Goal: Task Accomplishment & Management: Complete application form

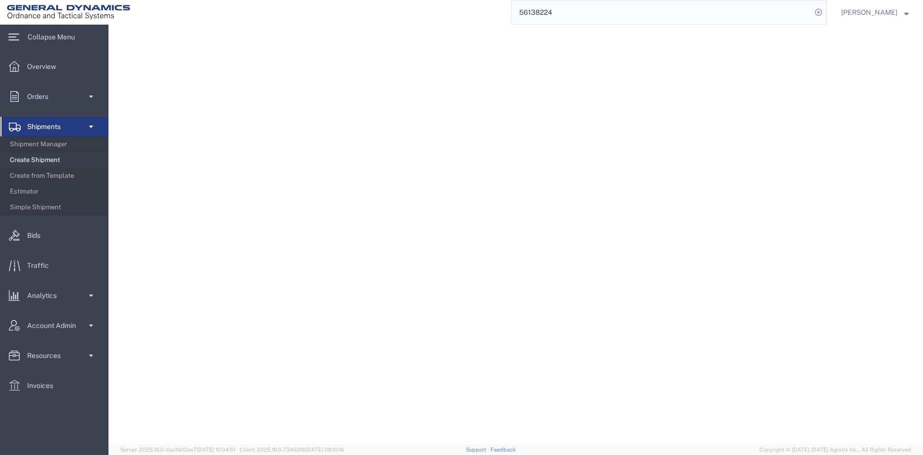
select select
select select "DEPARTMENT"
select select "1763983"
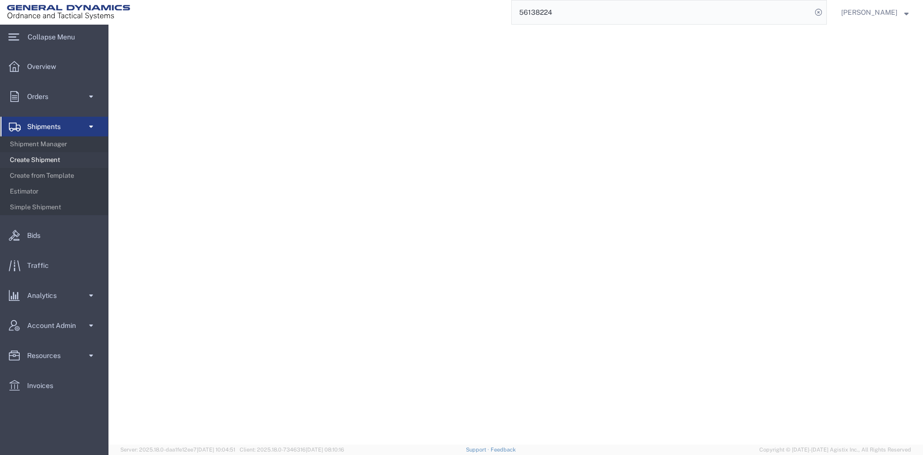
select select "DAP"
select select "THRD"
select select
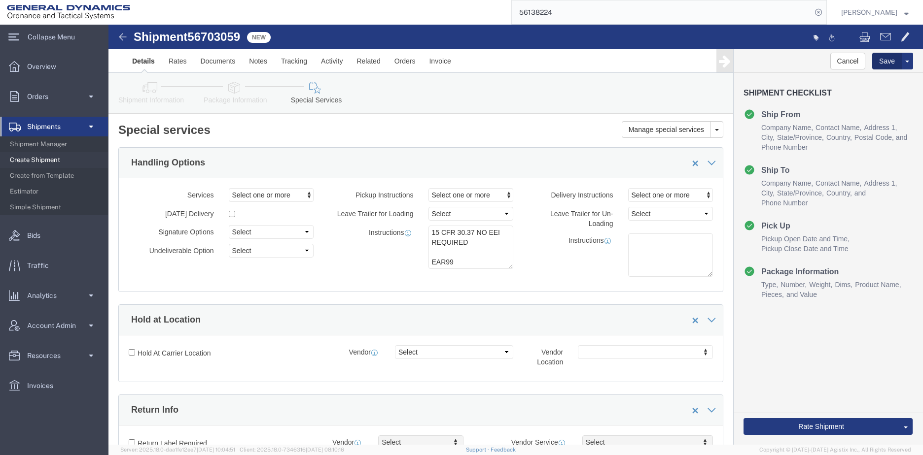
click button "Save"
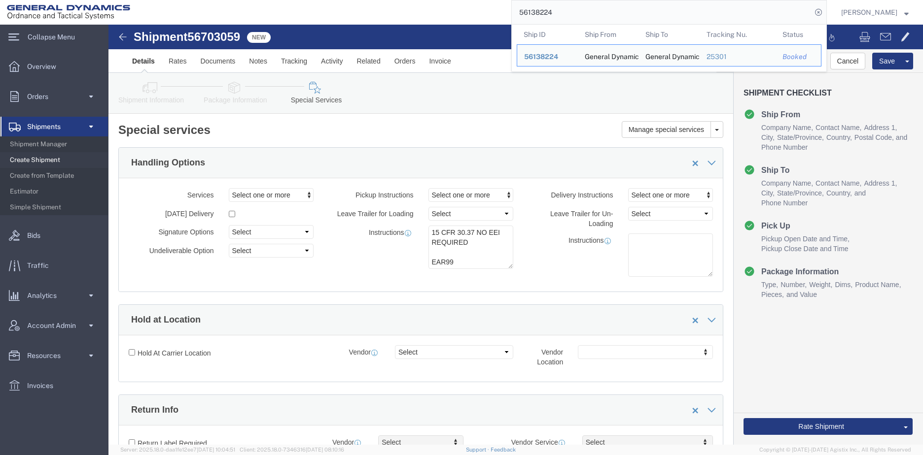
drag, startPoint x: 606, startPoint y: 12, endPoint x: 468, endPoint y: 17, distance: 138.6
click at [469, 19] on div "56138224 Ship ID Ship From Ship To Tracking Nu. Status Ship ID 56138224 Ship Fr…" at bounding box center [482, 12] width 690 height 25
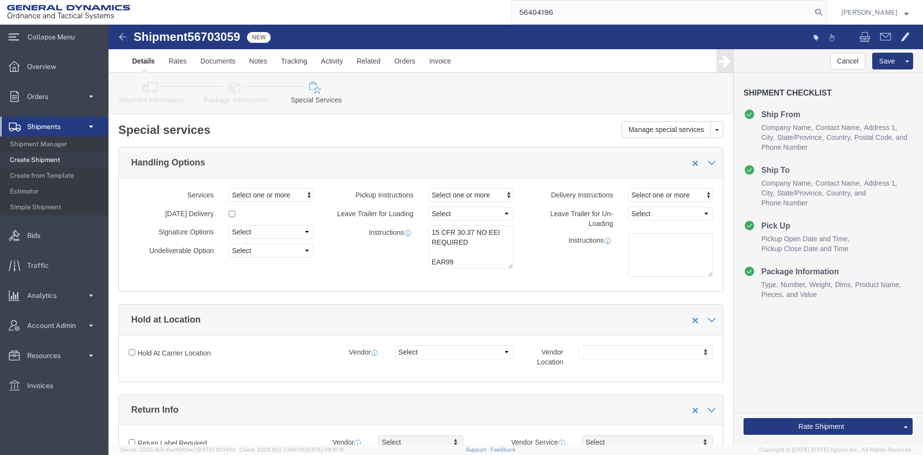
type input "56404196"
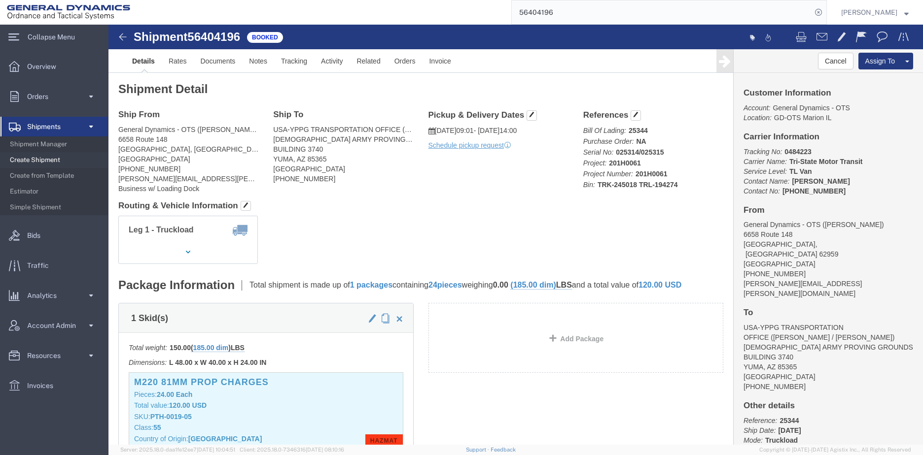
click link "Clone Shipment"
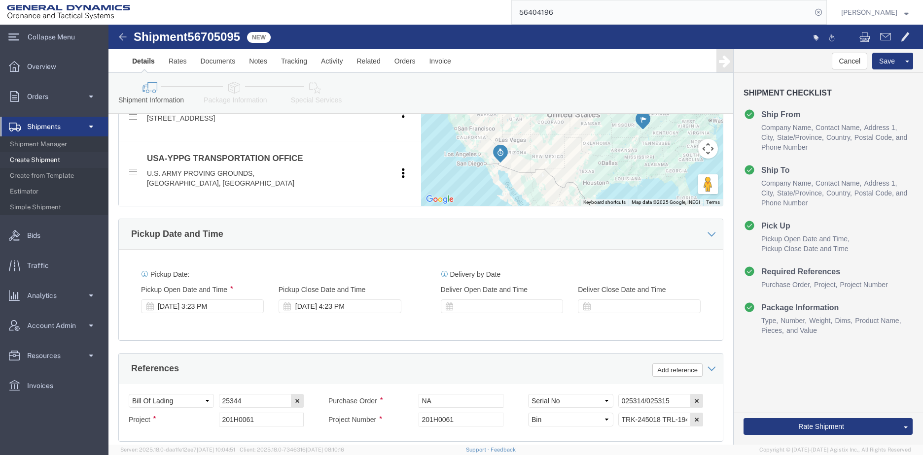
scroll to position [444, 0]
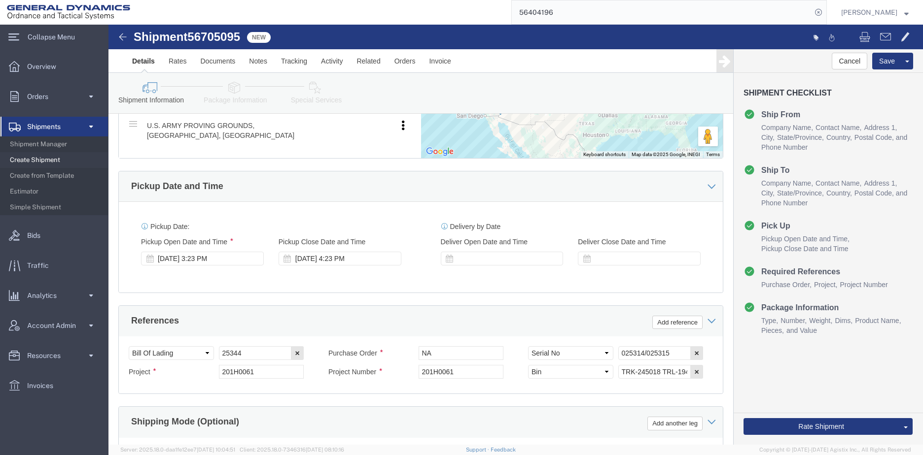
click div "[DATE] 3:23 PM"
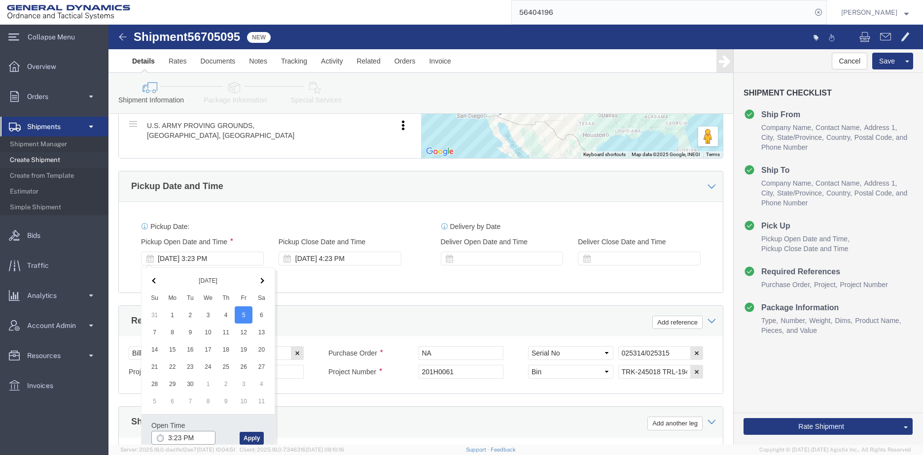
click input "3:23 PM"
click input "7:23 PM"
type input "7:23 AM"
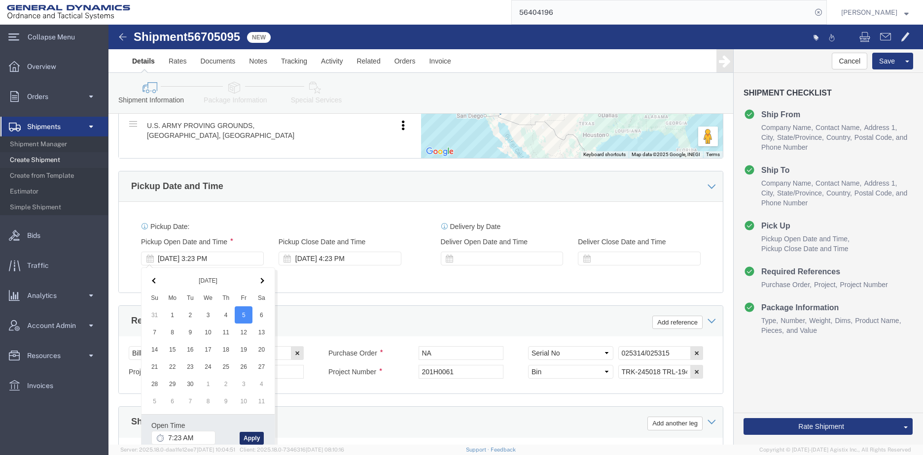
click button "Apply"
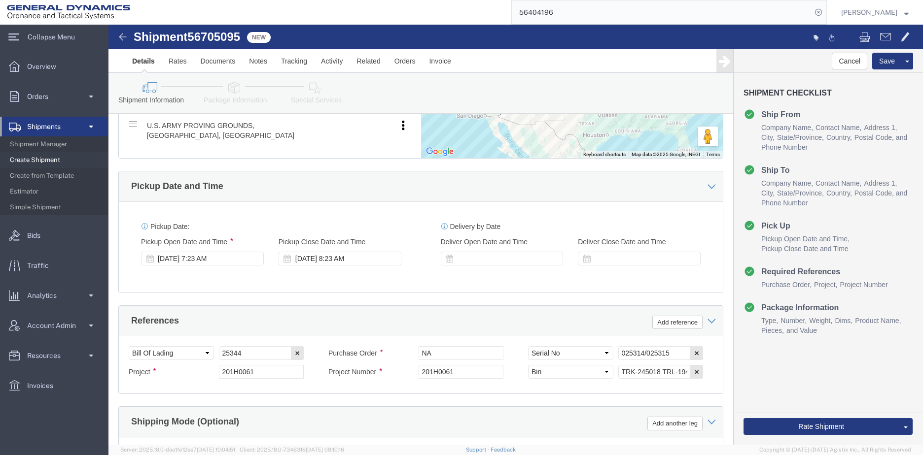
click div "[DATE] 8:23 AM"
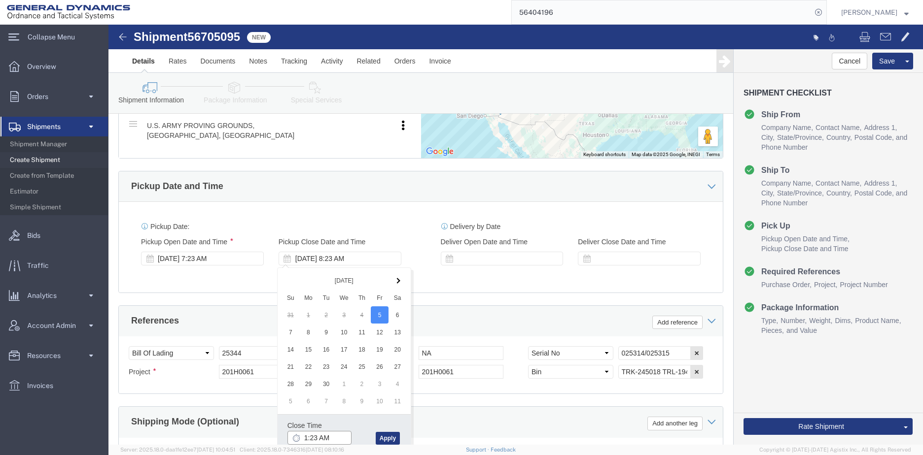
click input "1:23 AM"
type input "1:23 PM"
click button "Apply"
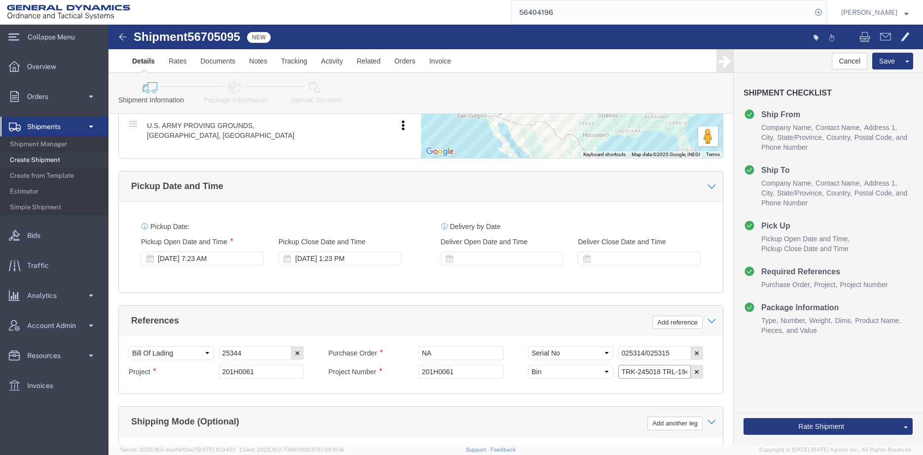
click input "TRK-245018 TRL-194274"
click input "TRK- TRL-194274"
type input "TRK- TRL-"
click input "025314/025315"
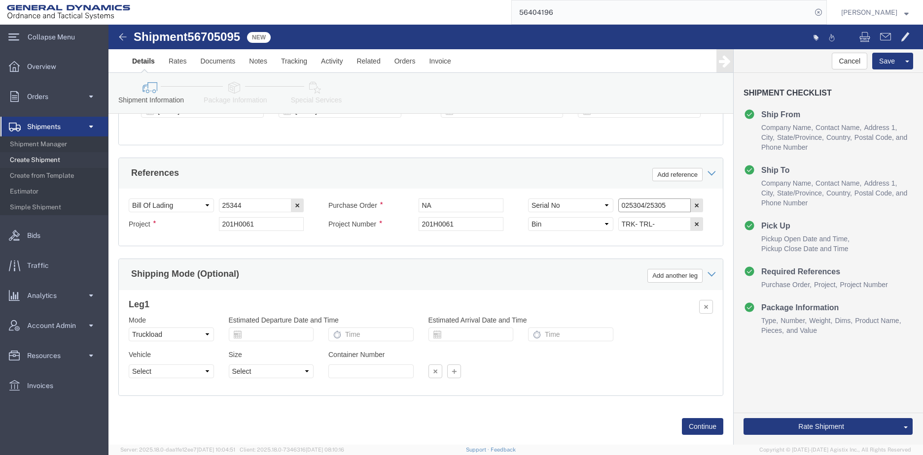
scroll to position [612, 0]
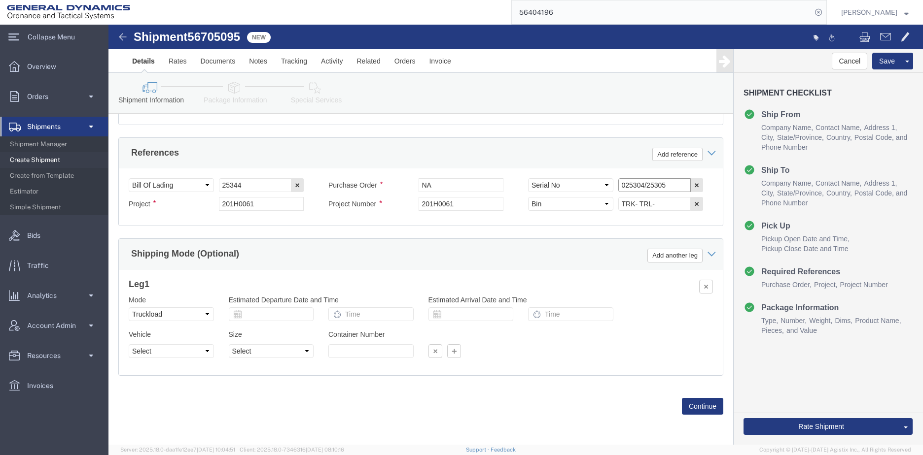
type input "025304/25305"
click button "Continue"
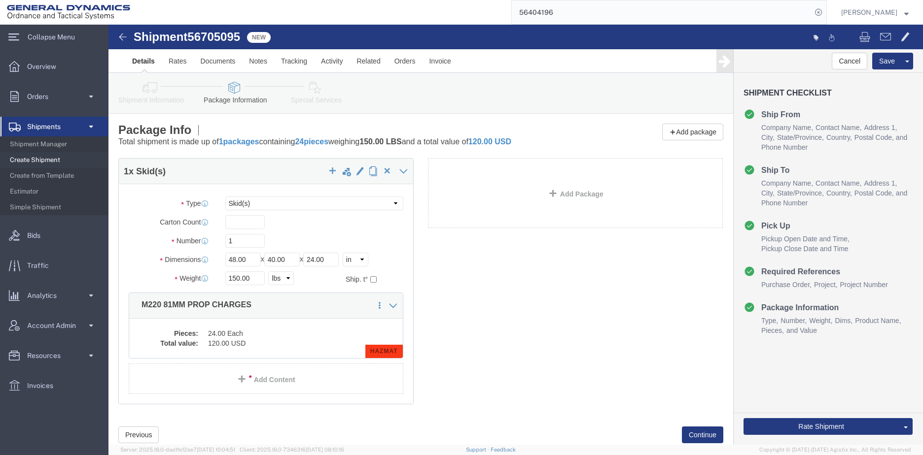
click dd "120.00 USD"
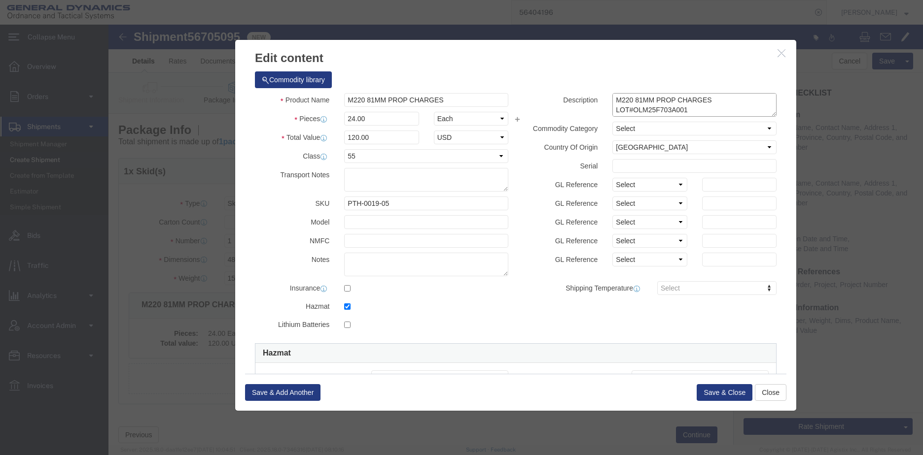
click textarea "M220 81MM PROP CHARGES LOT#OLM25F703A001 NSN 1315-01-329-2575 1 BOX @ 24"
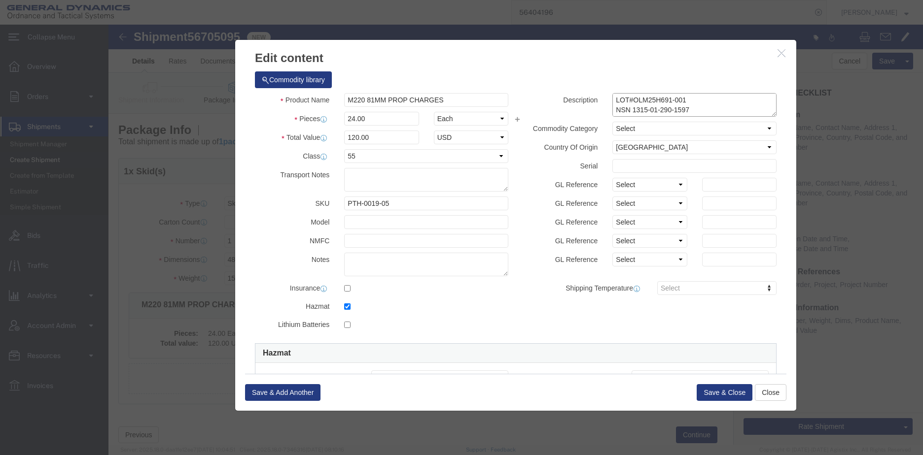
scroll to position [18, 0]
click textarea "M220 81MM PROP CHARGES LOT#OLM25F703A001 NSN 1315-01-329-2575 1 BOX @ 24"
type textarea "M219 81MM PROP CHARGES LOT#OLM25H691-001 NSN 1315-01-290-1597 1 BOX @ 200"
click input "24.00"
type input "200.00"
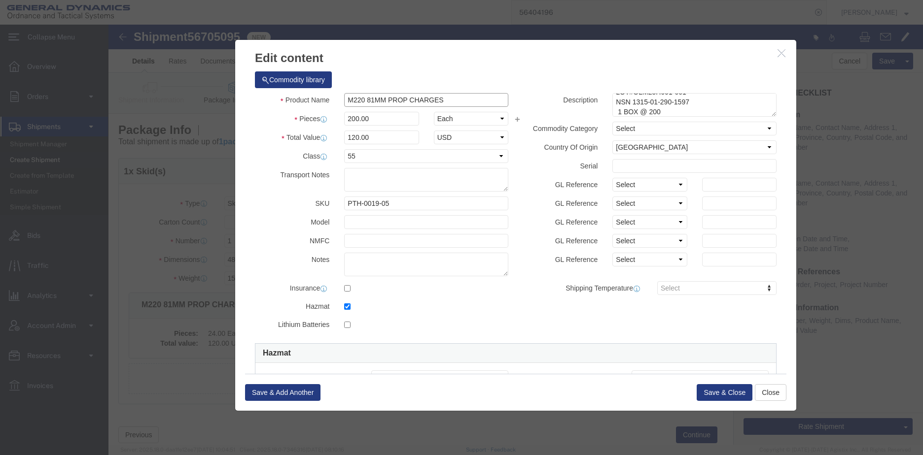
type input "1000"
drag, startPoint x: 251, startPoint y: 79, endPoint x: 256, endPoint y: 69, distance: 11.3
click input "M220 81MM PROP CHARGES"
type input "M219 81MM PROP CHARGES"
click input "PTH-0019-05"
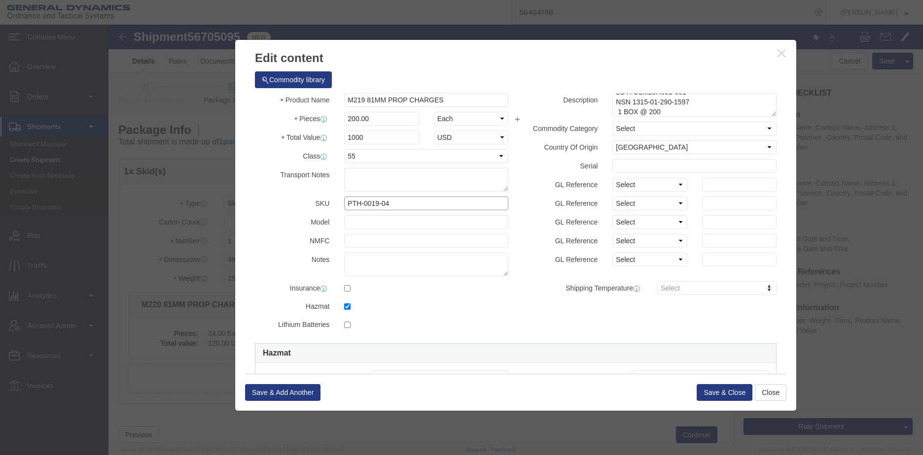
type input "PTH-0019-04"
drag, startPoint x: 424, startPoint y: 285, endPoint x: 423, endPoint y: 280, distance: 5.0
click div "Product Name M219 81MM PROP CHARGES Pieces 200.00 Select Bag Barrels 100Board F…"
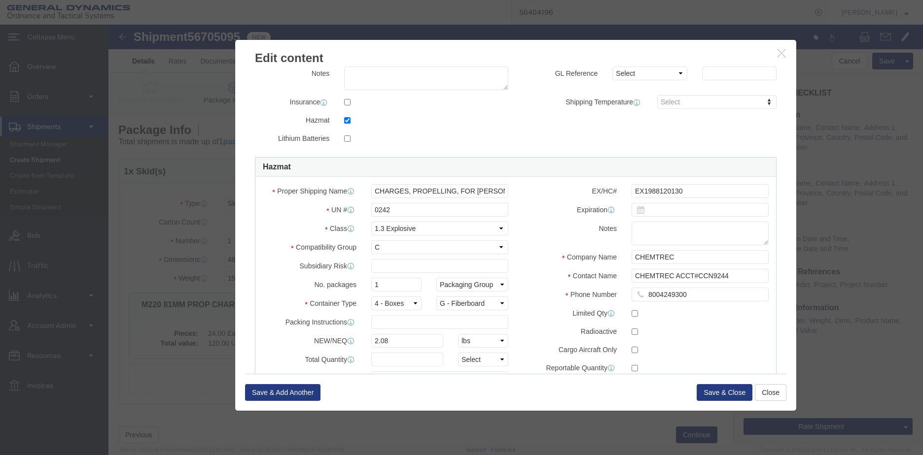
scroll to position [183, 0]
click input "EX1988120130"
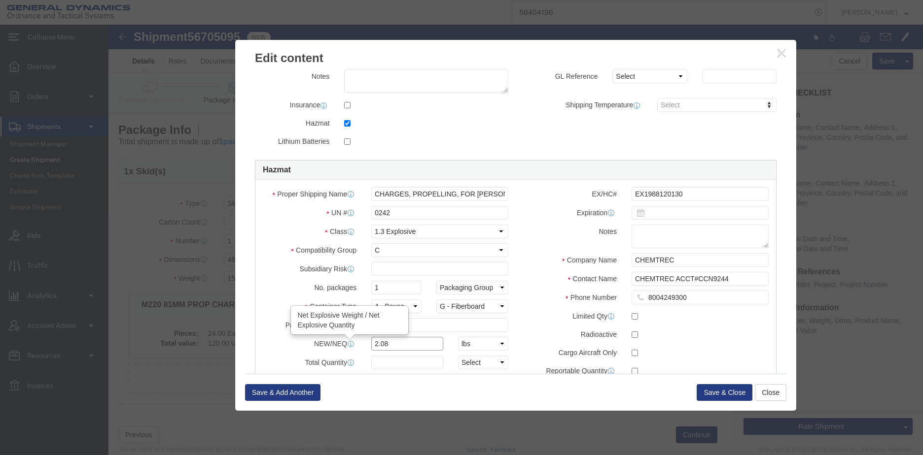
drag, startPoint x: 284, startPoint y: 316, endPoint x: 240, endPoint y: 317, distance: 44.9
click div "NEW/NEQ Net Explosive Weight / Net Explosive Quantity 2.08 Select kgs lbs"
type input "15.876"
click input "text"
type input "15.876"
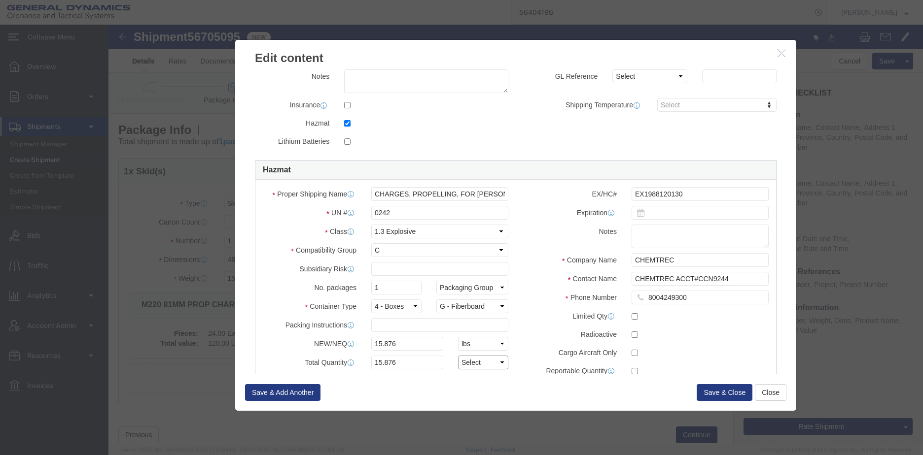
click select "Select curies gallons kgs lbs liters milliliters"
select select "LBS"
click select "Select curies gallons kgs lbs liters milliliters"
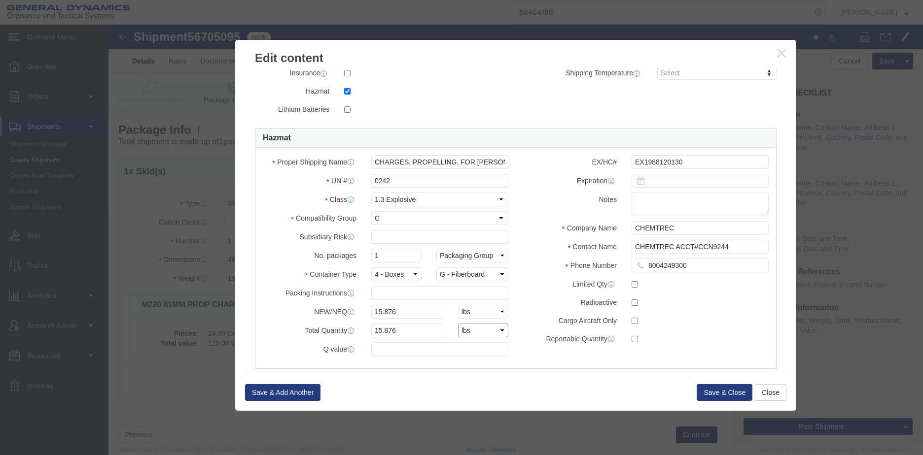
scroll to position [233, 0]
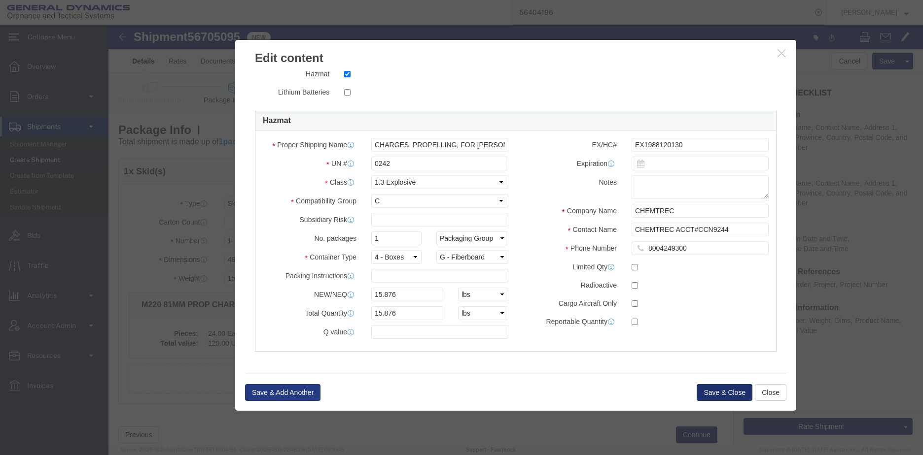
click button "Save & Close"
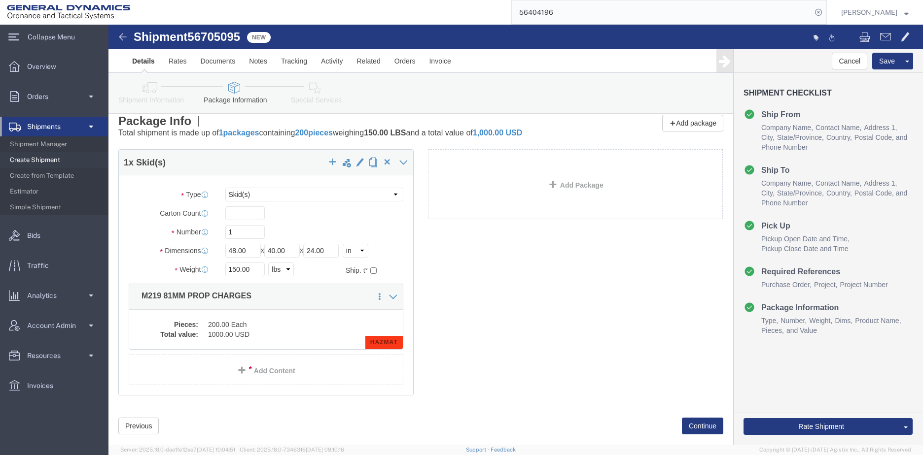
scroll to position [0, 0]
